Goal: Find specific page/section: Find specific page/section

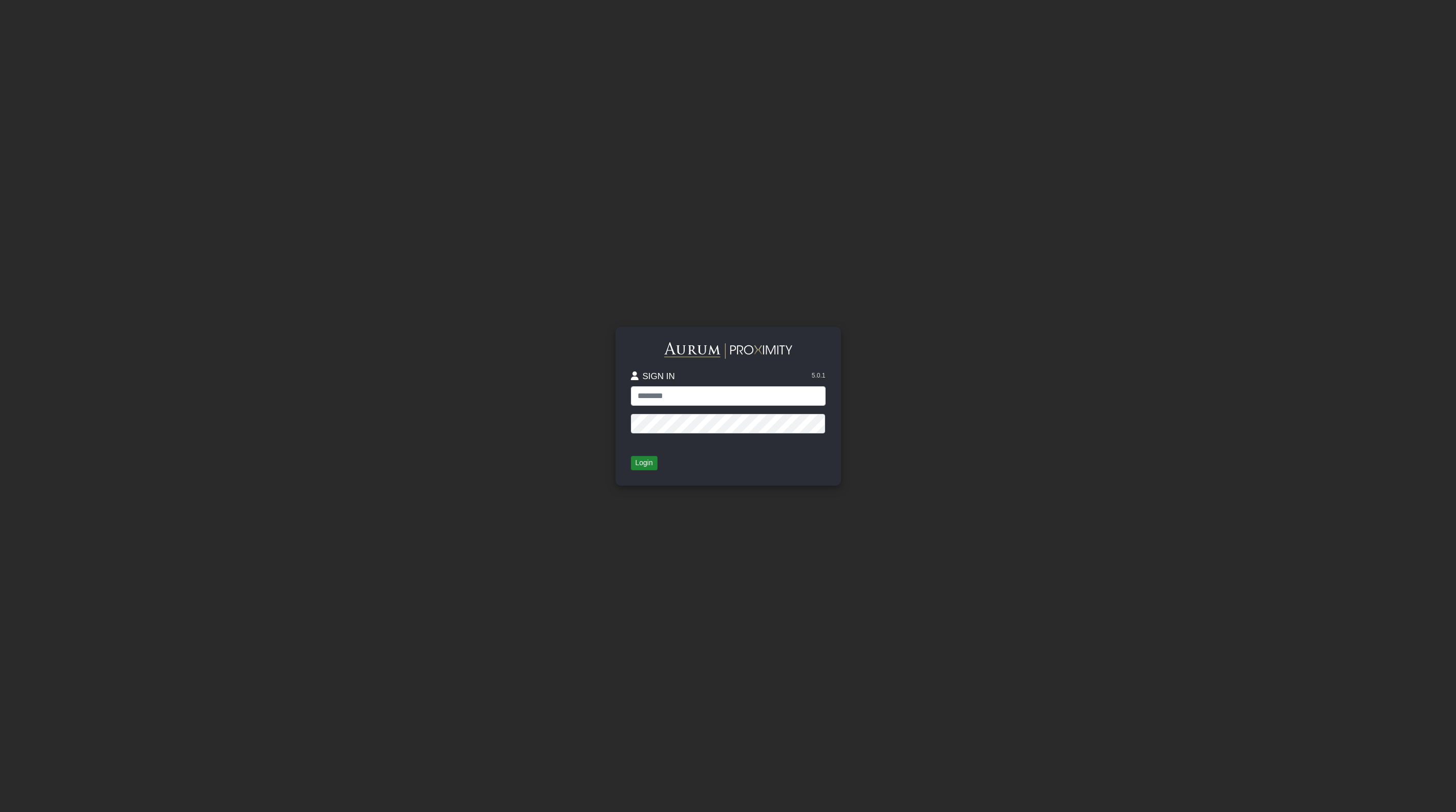
type input "**********"
click at [641, 465] on button "Login" at bounding box center [644, 463] width 26 height 14
